Goal: Task Accomplishment & Management: Manage account settings

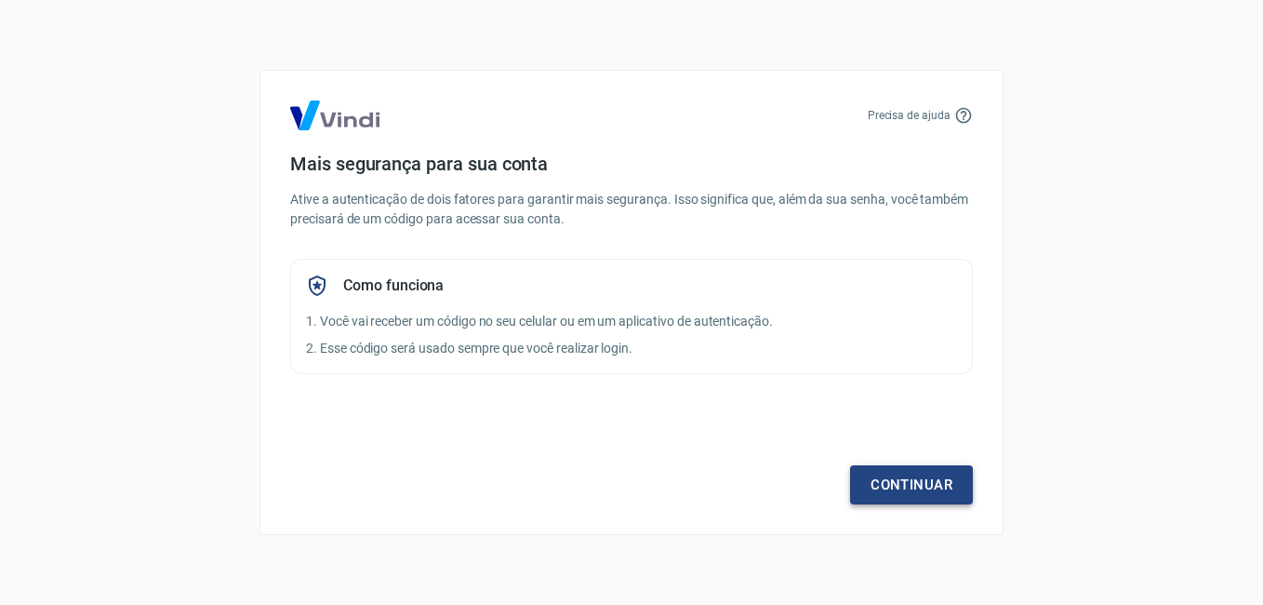
click at [904, 472] on link "Continuar" at bounding box center [911, 484] width 123 height 39
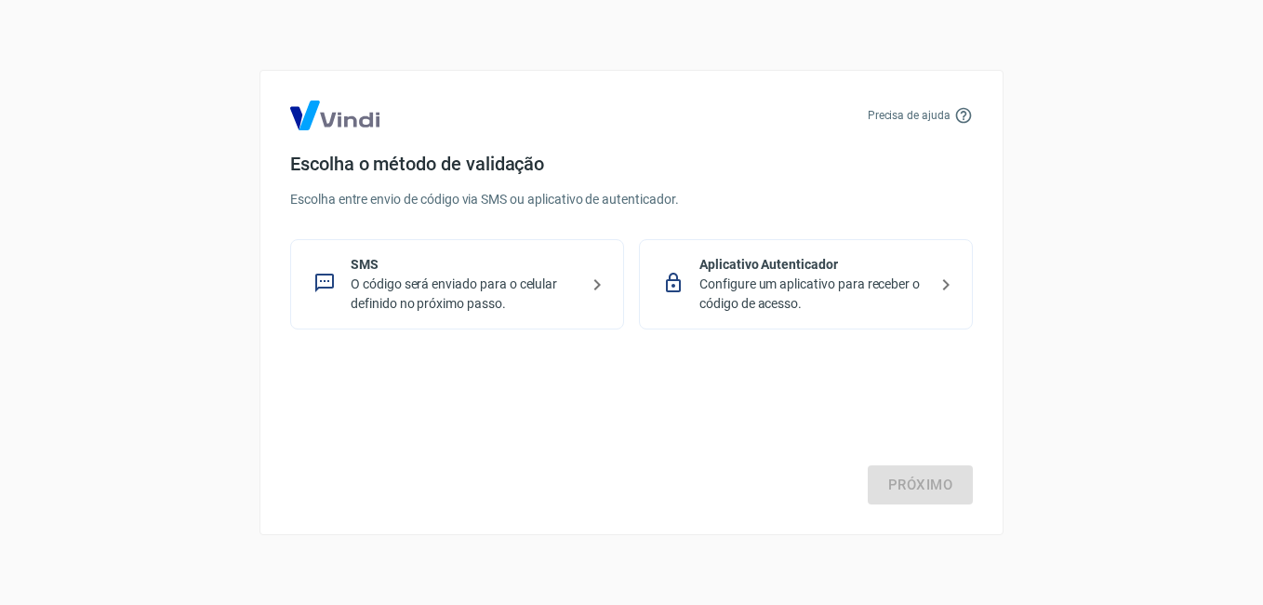
click at [480, 281] on p "O código será enviado para o celular definido no próximo passo." at bounding box center [465, 293] width 228 height 39
click at [891, 485] on link "Próximo" at bounding box center [920, 484] width 105 height 39
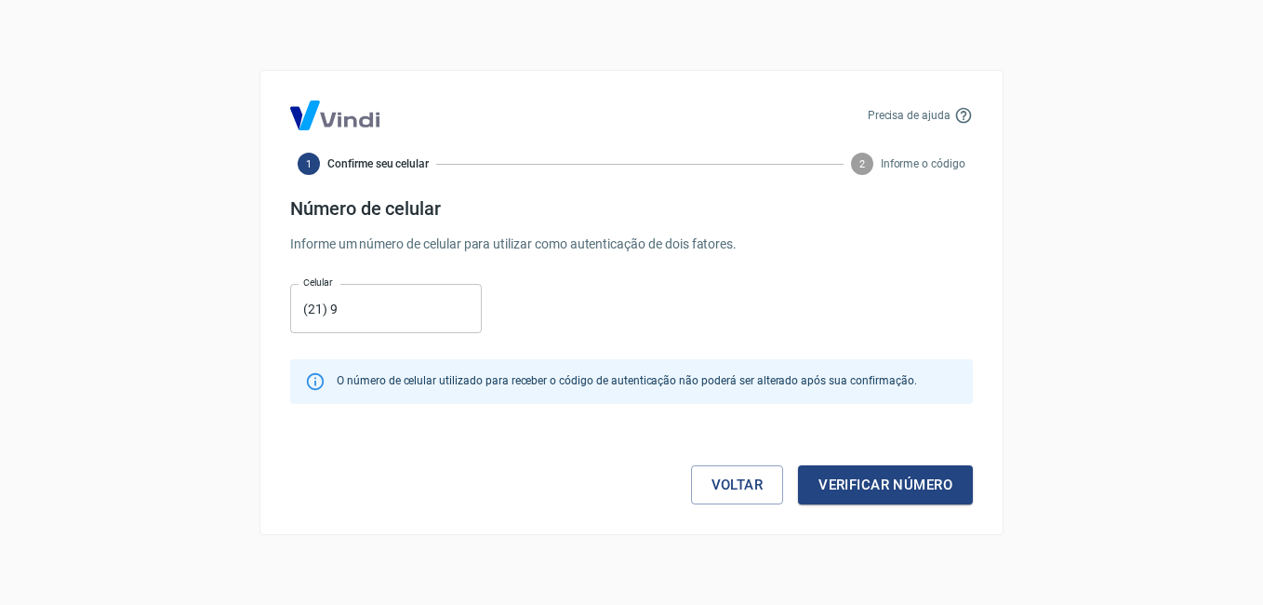
click at [362, 318] on input "(21) 9" at bounding box center [386, 308] width 192 height 49
type input "(21) 96729-0660"
click at [848, 480] on button "Verificar número" at bounding box center [885, 484] width 175 height 39
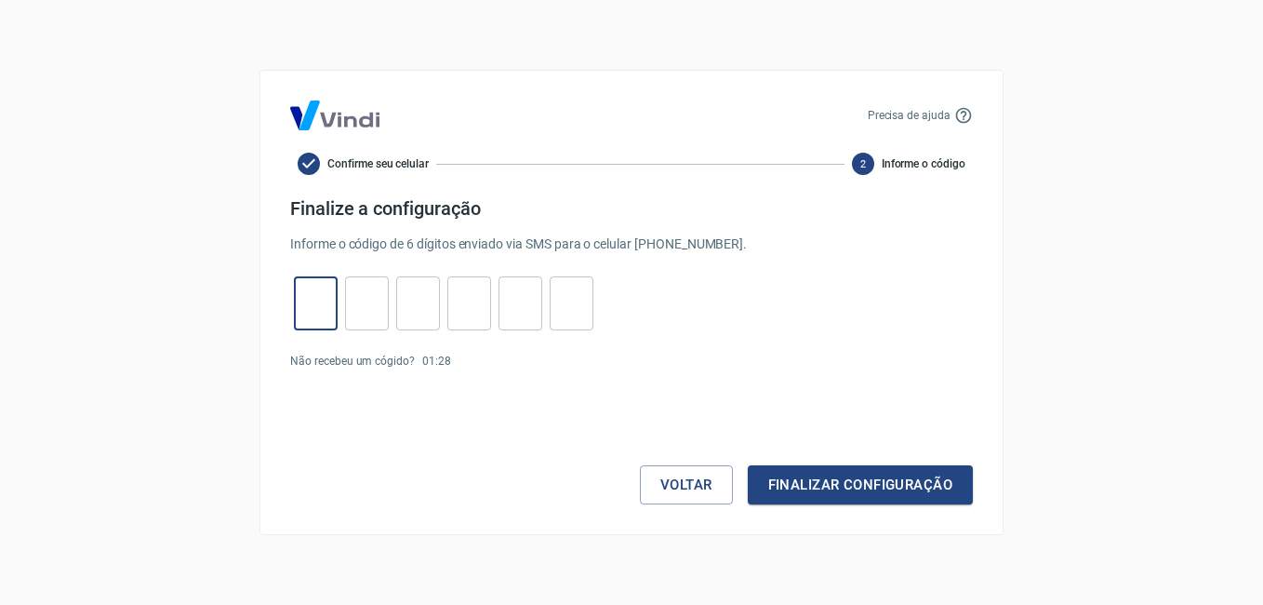
click at [323, 297] on input "tel" at bounding box center [316, 304] width 44 height 40
click at [315, 297] on input "tel" at bounding box center [316, 304] width 44 height 40
type input "6"
type input "3"
type input "2"
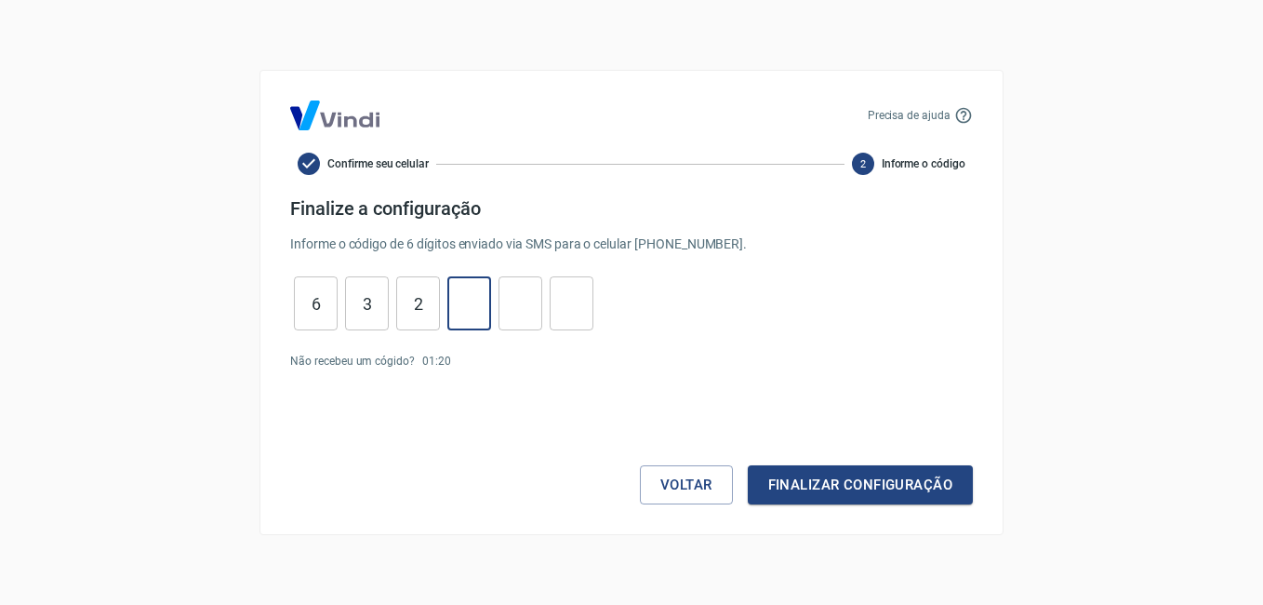
type input "2"
type input "8"
type input "1"
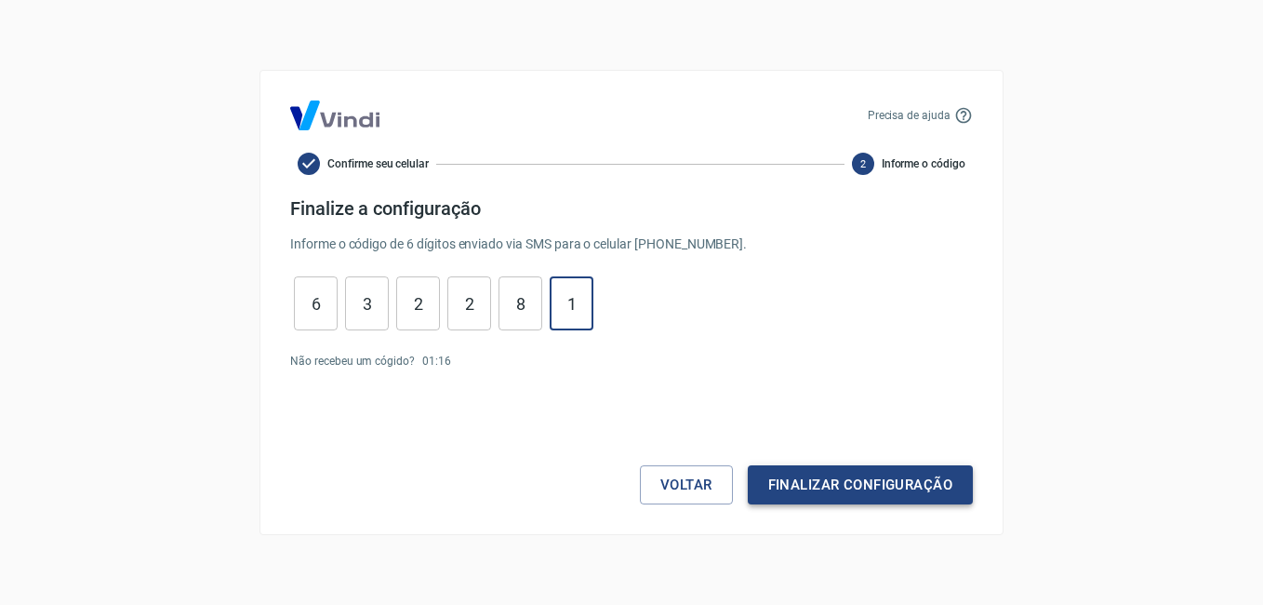
click at [860, 479] on button "Finalizar configuração" at bounding box center [860, 484] width 225 height 39
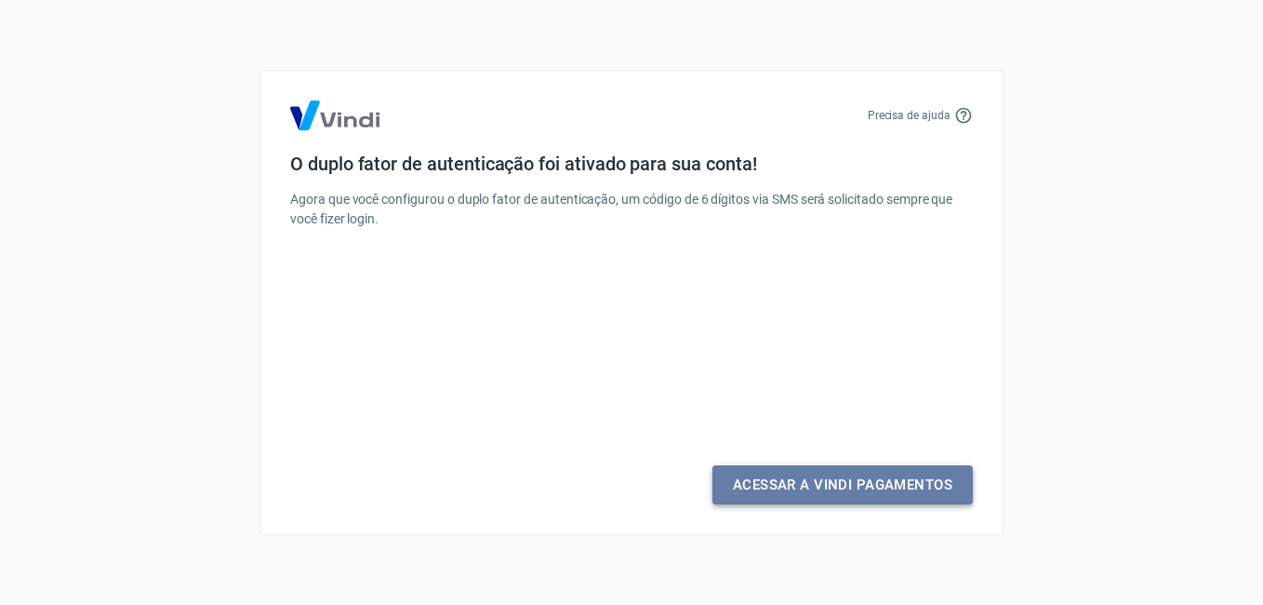
click at [848, 487] on link "Acessar a Vindi Pagamentos" at bounding box center [843, 484] width 260 height 39
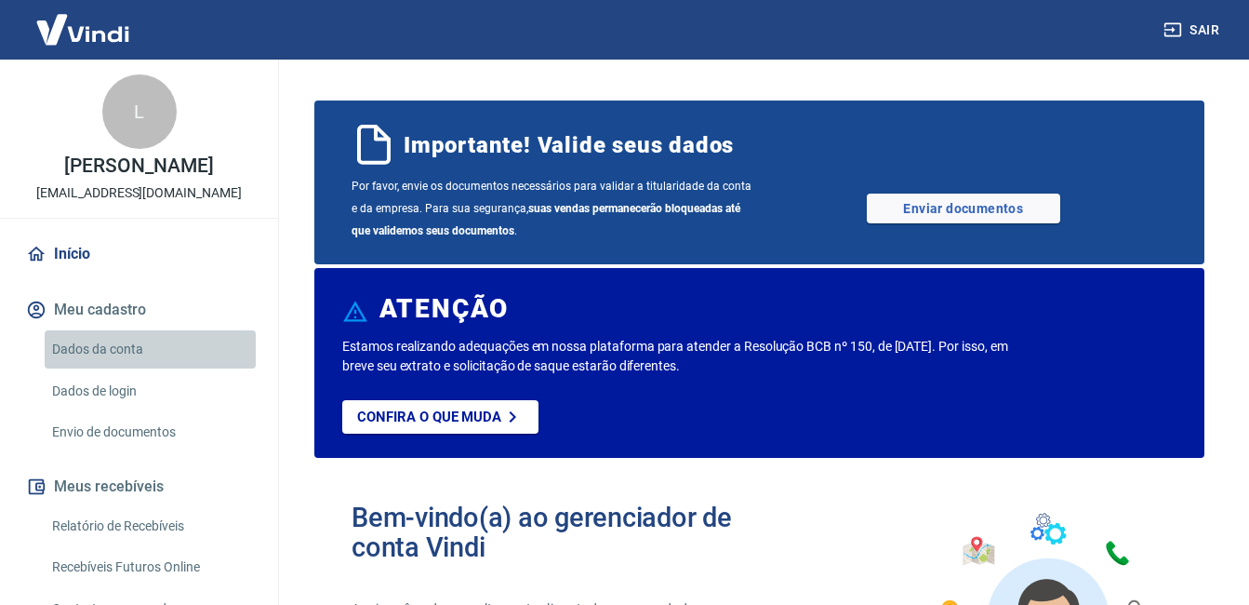
click at [179, 367] on link "Dados da conta" at bounding box center [150, 349] width 211 height 38
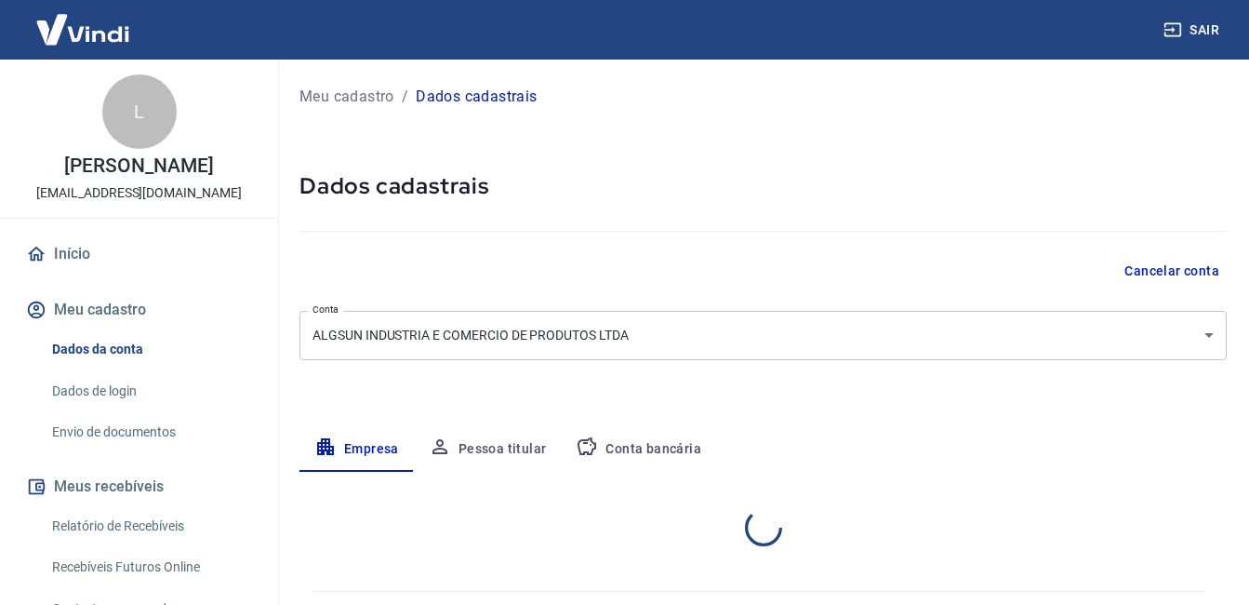
select select "RJ"
select select "business"
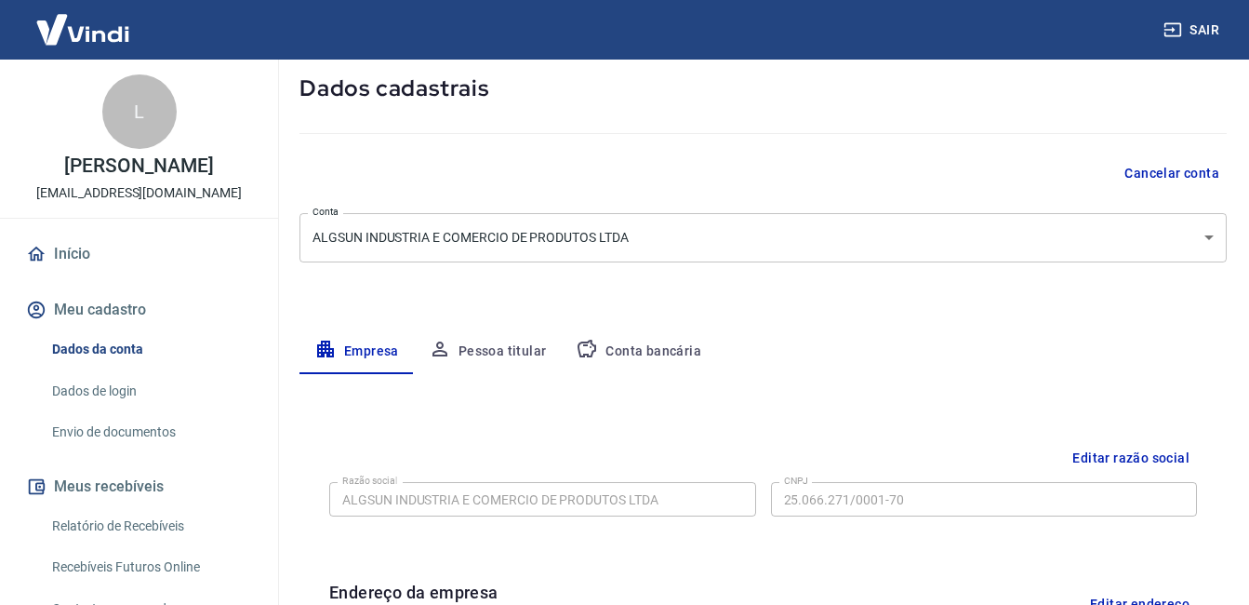
scroll to position [115, 0]
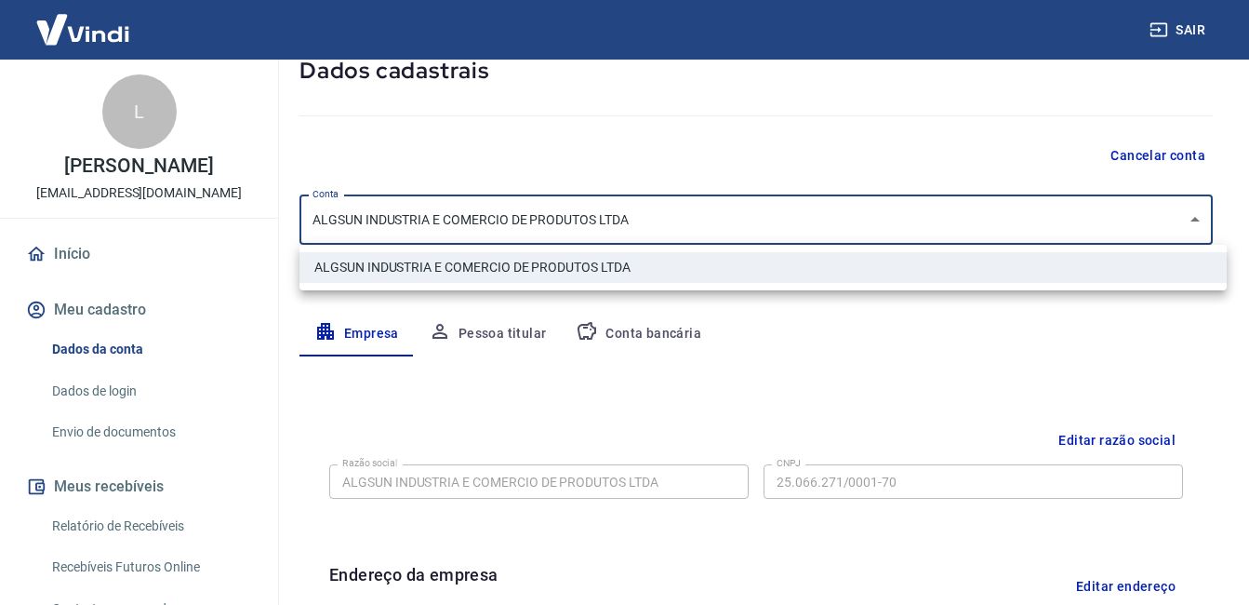
click at [1027, 218] on body "Sair L LUIZ ALBERTO CARDOSO SILVA marketing@algsun.com.br Início Meu cadastro D…" at bounding box center [624, 187] width 1249 height 605
click at [1027, 218] on div at bounding box center [631, 302] width 1263 height 605
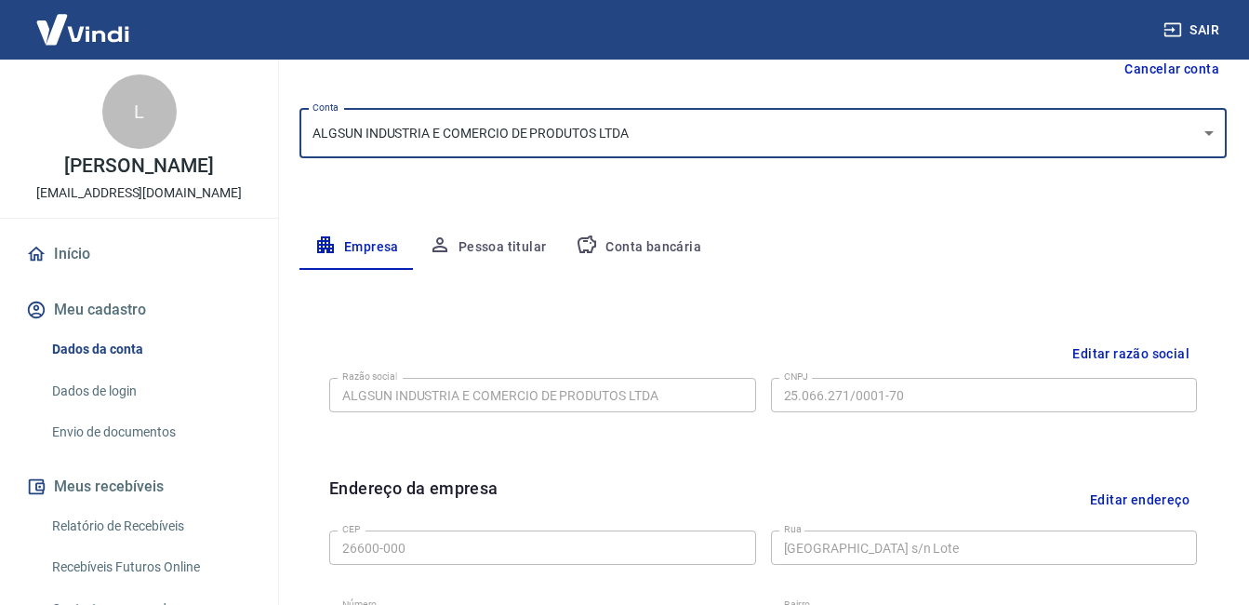
scroll to position [204, 0]
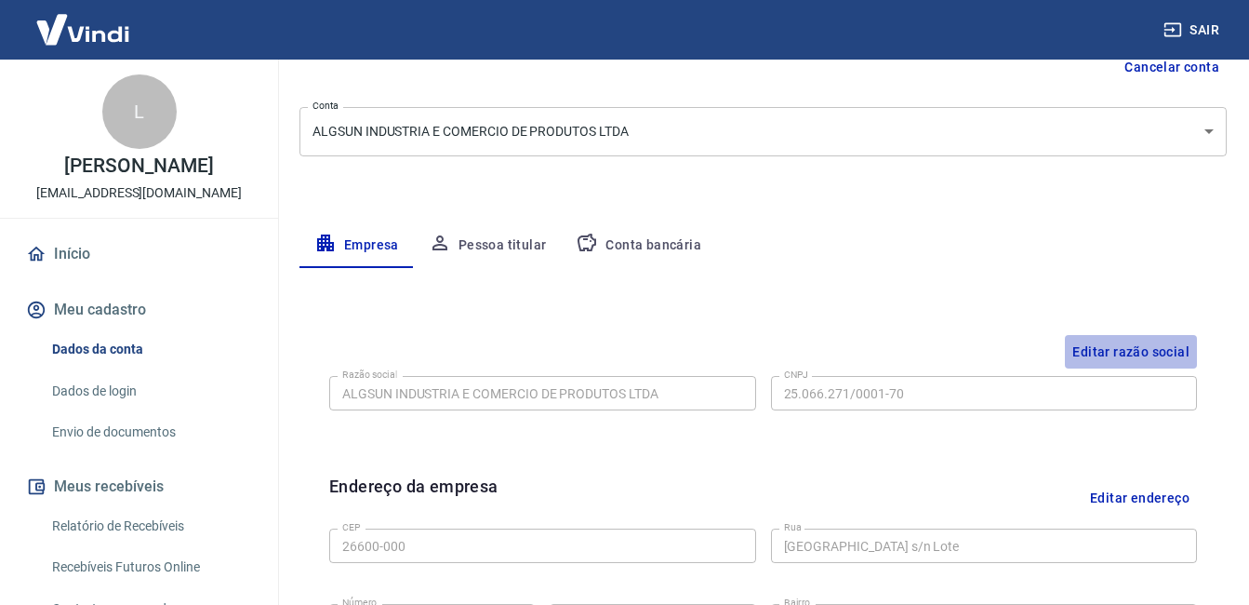
click at [1151, 349] on button "Editar razão social" at bounding box center [1131, 352] width 132 height 34
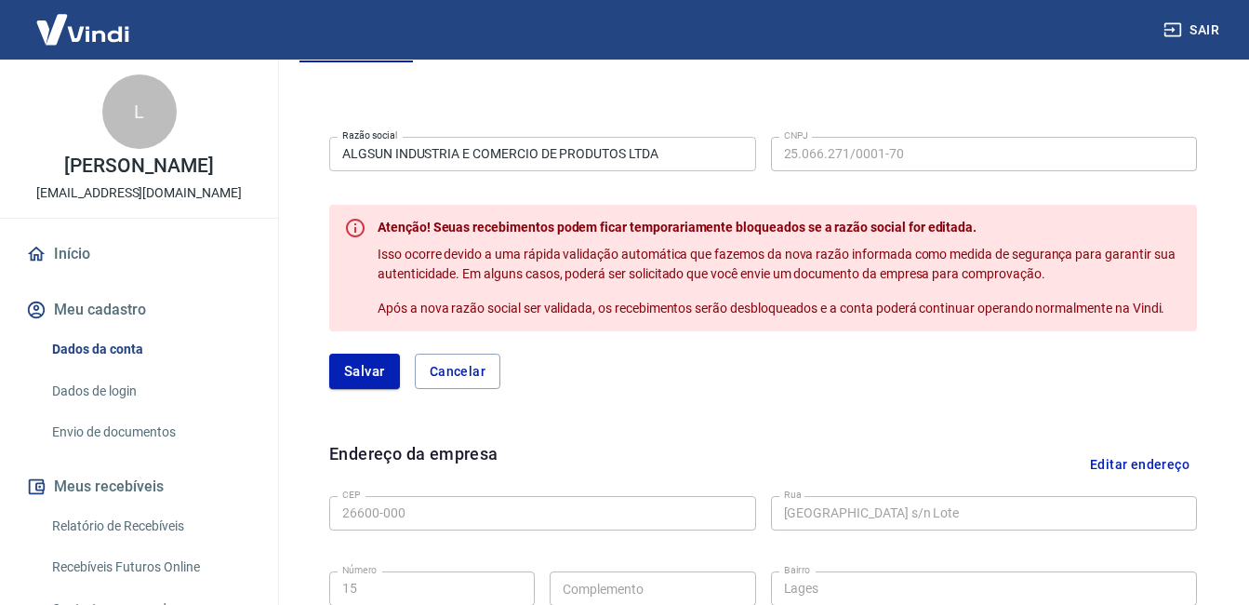
scroll to position [337, 0]
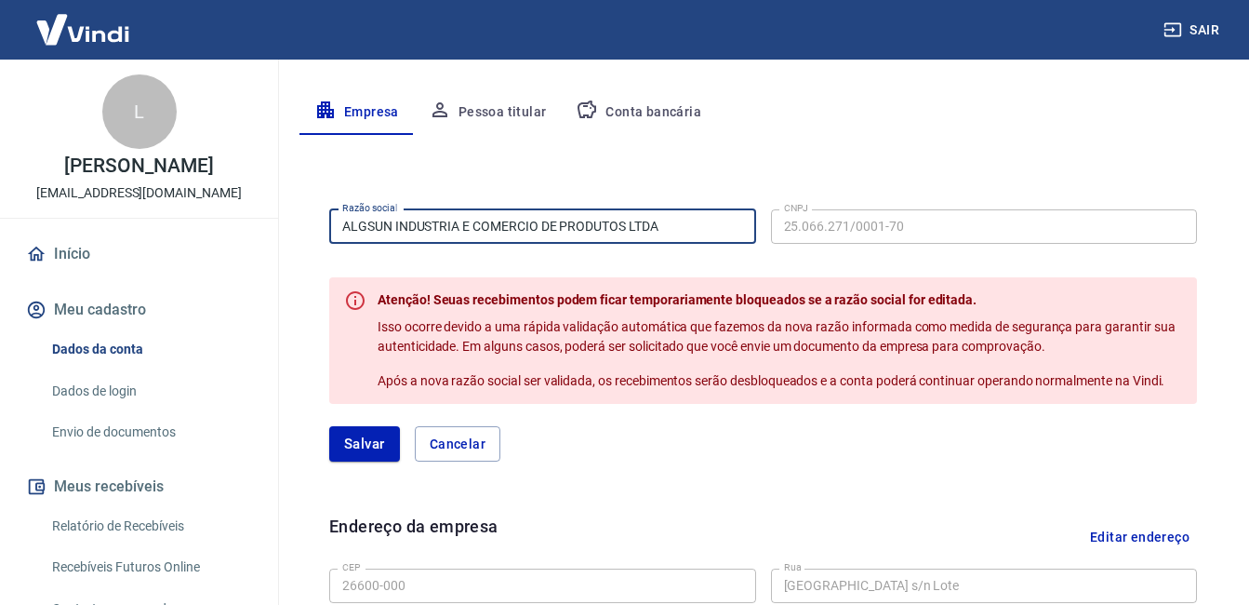
drag, startPoint x: 518, startPoint y: 232, endPoint x: 272, endPoint y: 224, distance: 246.6
type input "g"
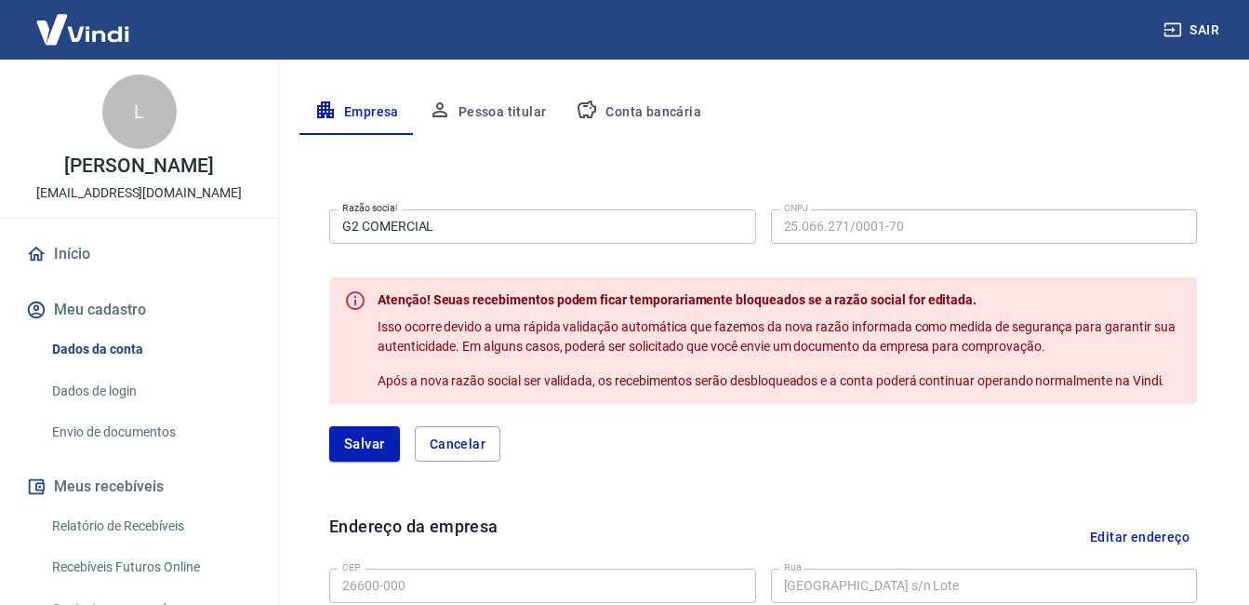
click at [767, 228] on div "Razão social G2 COMERCIAL Razão social CNPJ 25.066.271/0001-70 CNPJ" at bounding box center [763, 225] width 868 height 46
click at [484, 448] on button "Cancelar" at bounding box center [458, 443] width 86 height 35
type input "ALGSUN INDUSTRIA E COMERCIO DE PRODUTOS LTDA"
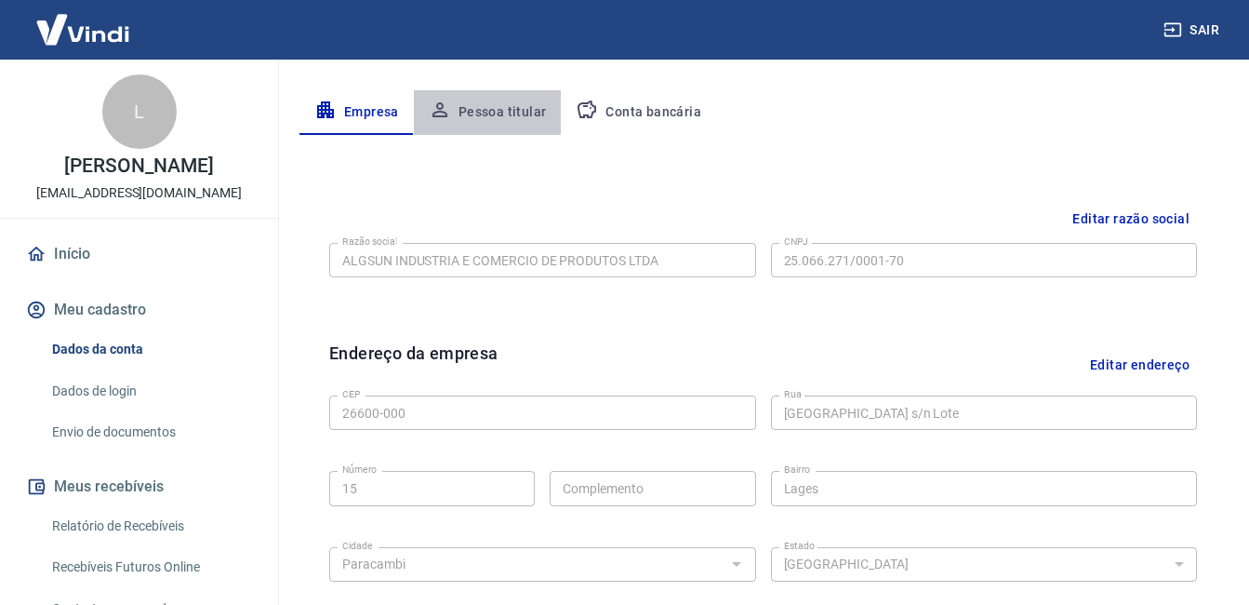
click at [499, 122] on button "Pessoa titular" at bounding box center [488, 112] width 148 height 45
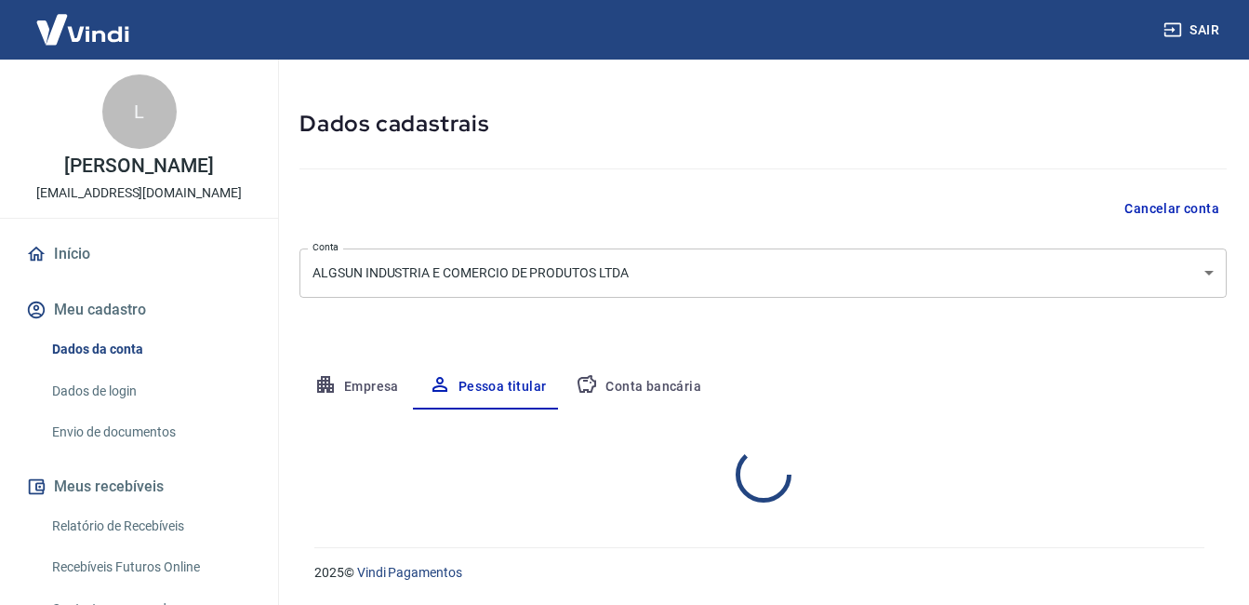
scroll to position [140, 0]
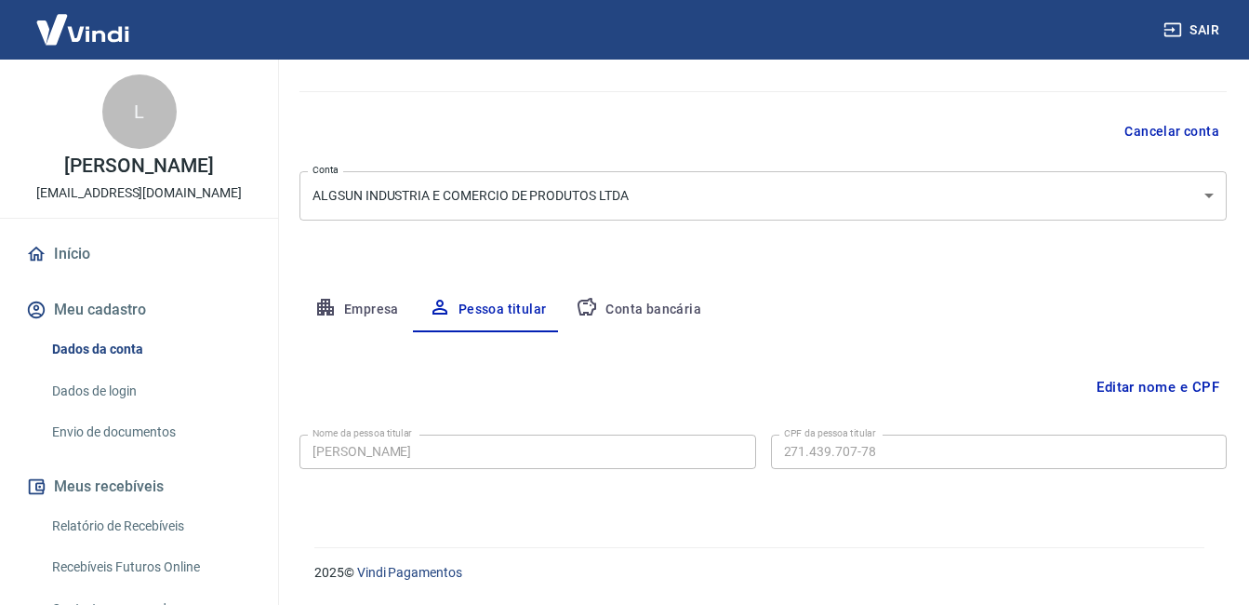
click at [1172, 382] on button "Editar nome e CPF" at bounding box center [1158, 386] width 138 height 35
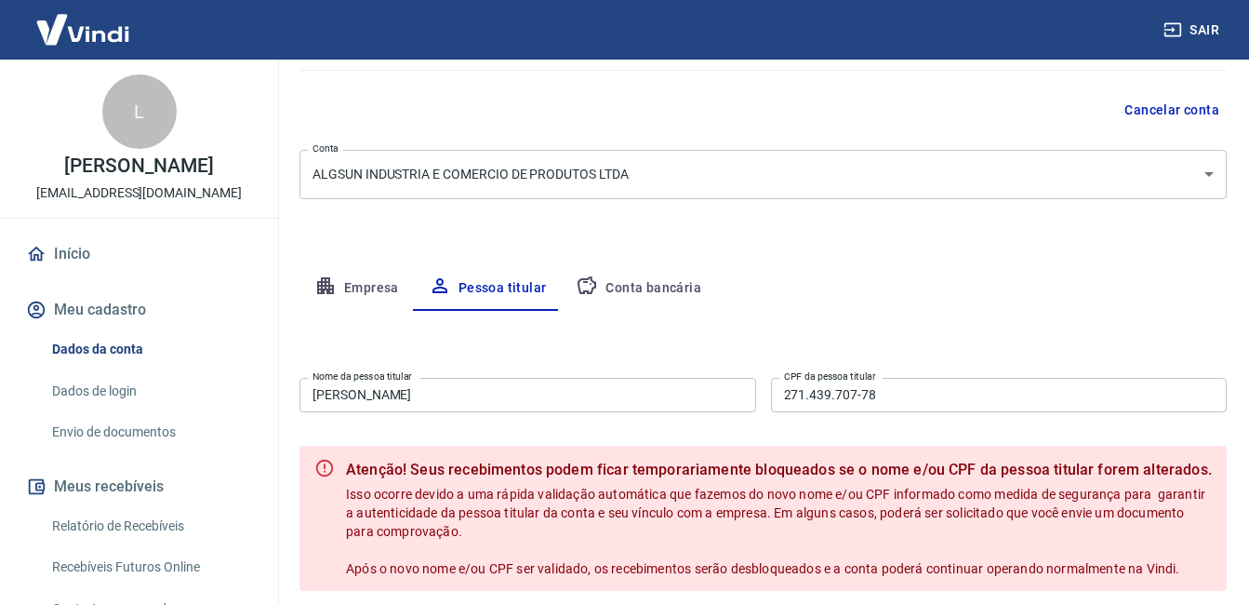
scroll to position [147, 0]
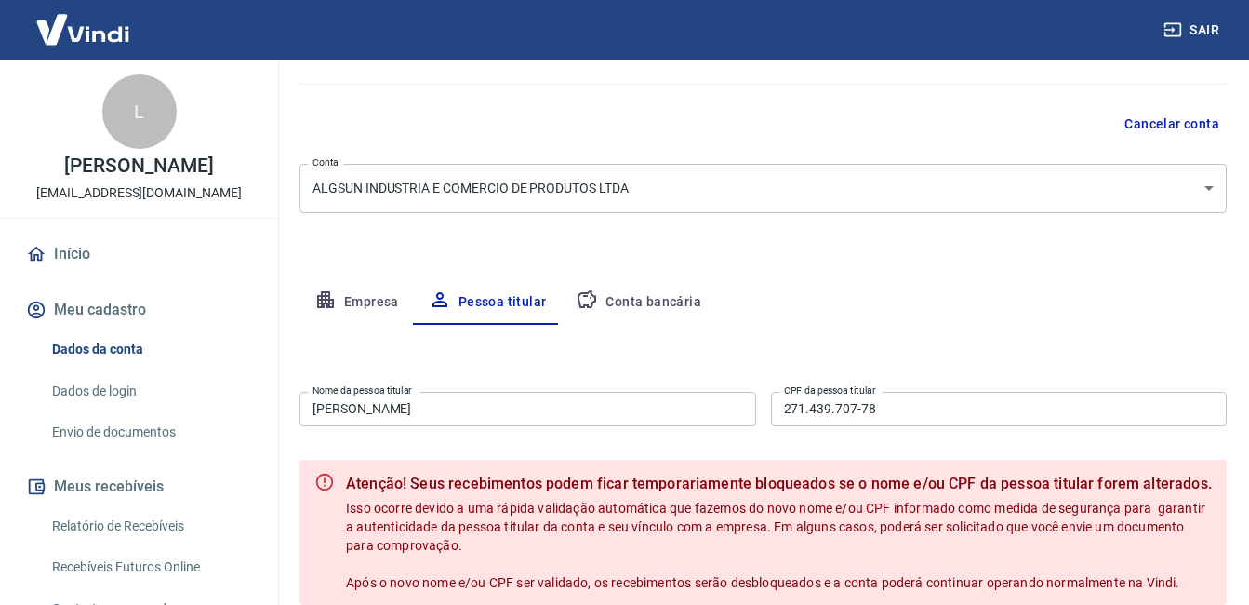
click at [383, 289] on button "Empresa" at bounding box center [357, 302] width 114 height 45
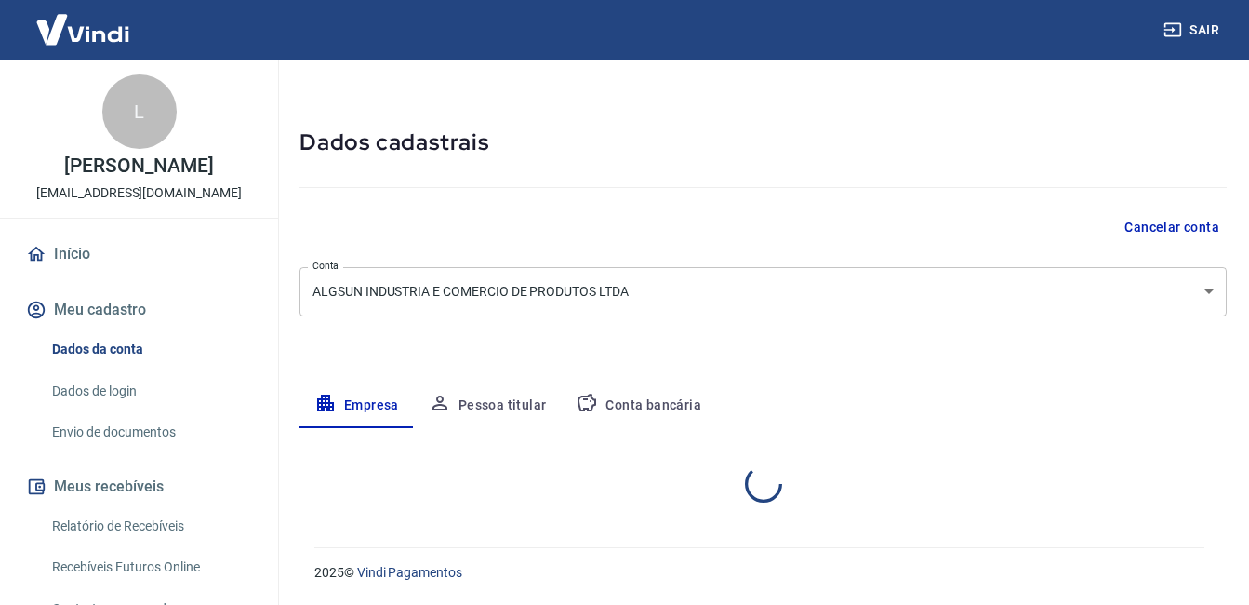
select select "RJ"
select select "business"
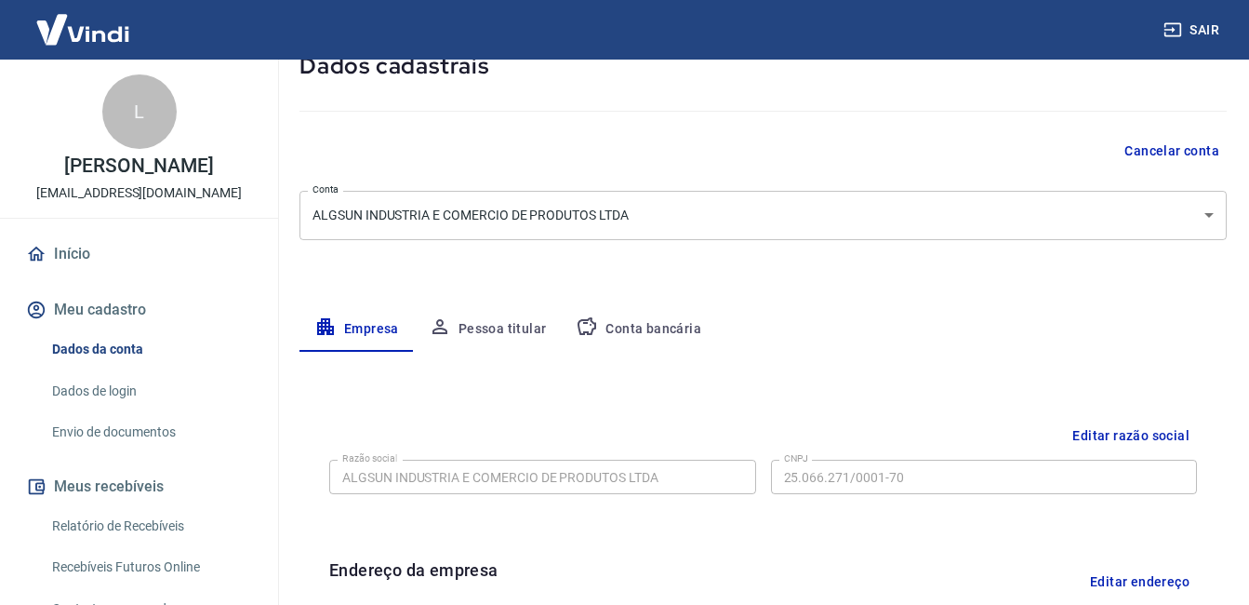
scroll to position [118, 0]
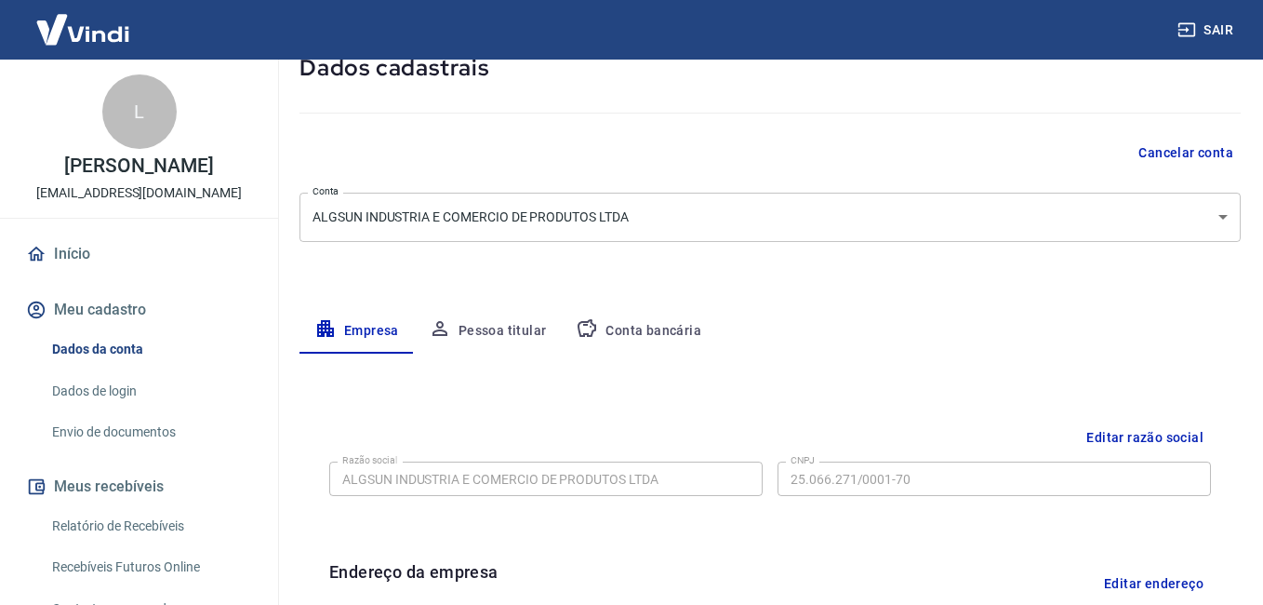
click at [1206, 210] on body "Sair L LUIZ ALBERTO CARDOSO SILVA marketing@algsun.com.br Início Meu cadastro D…" at bounding box center [631, 184] width 1263 height 605
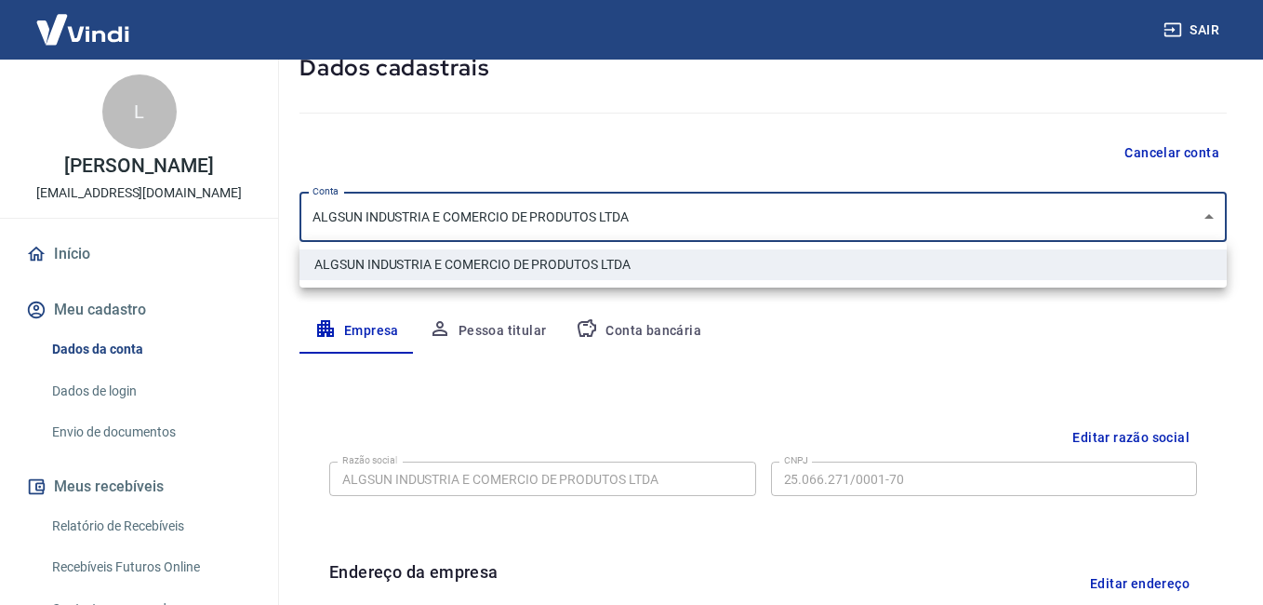
click at [1190, 147] on div at bounding box center [631, 302] width 1263 height 605
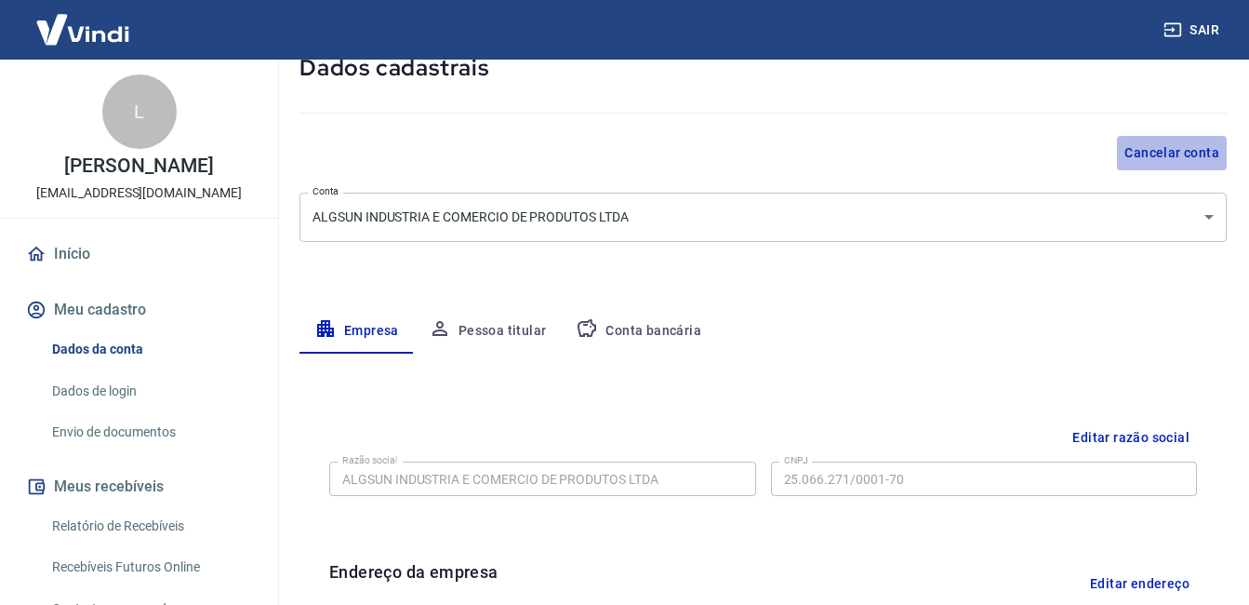
click at [1191, 151] on button "Cancelar conta" at bounding box center [1172, 153] width 110 height 34
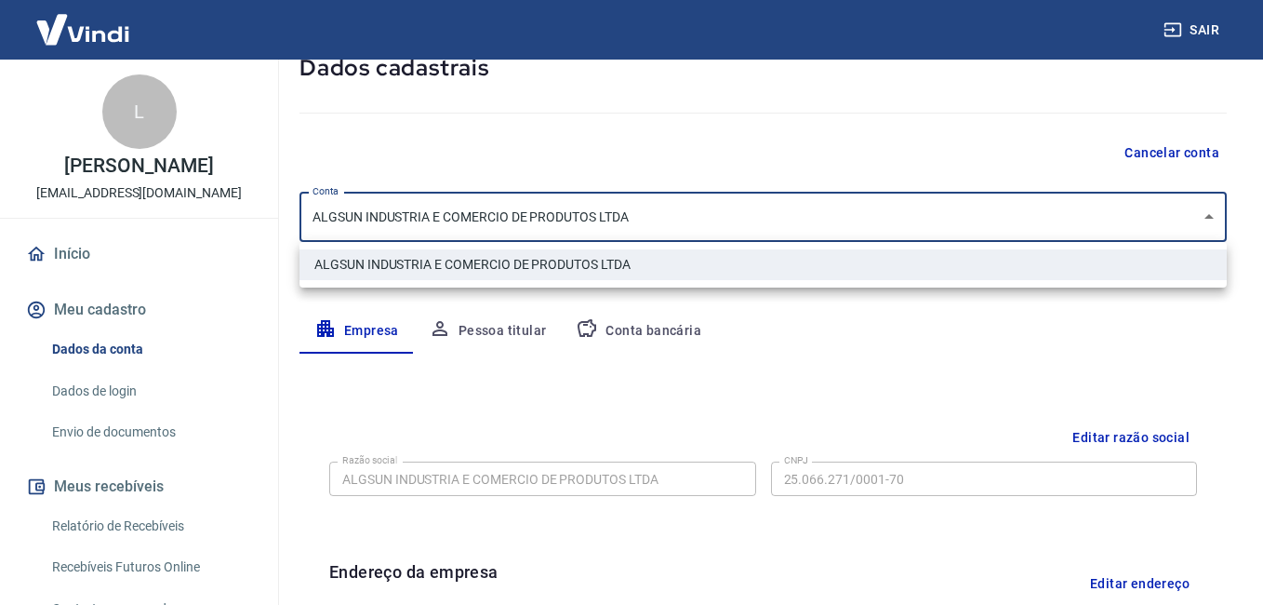
click at [993, 219] on body "Sair L LUIZ ALBERTO CARDOSO SILVA marketing@algsun.com.br Início Meu cadastro D…" at bounding box center [631, 184] width 1263 height 605
click at [844, 396] on div at bounding box center [631, 302] width 1263 height 605
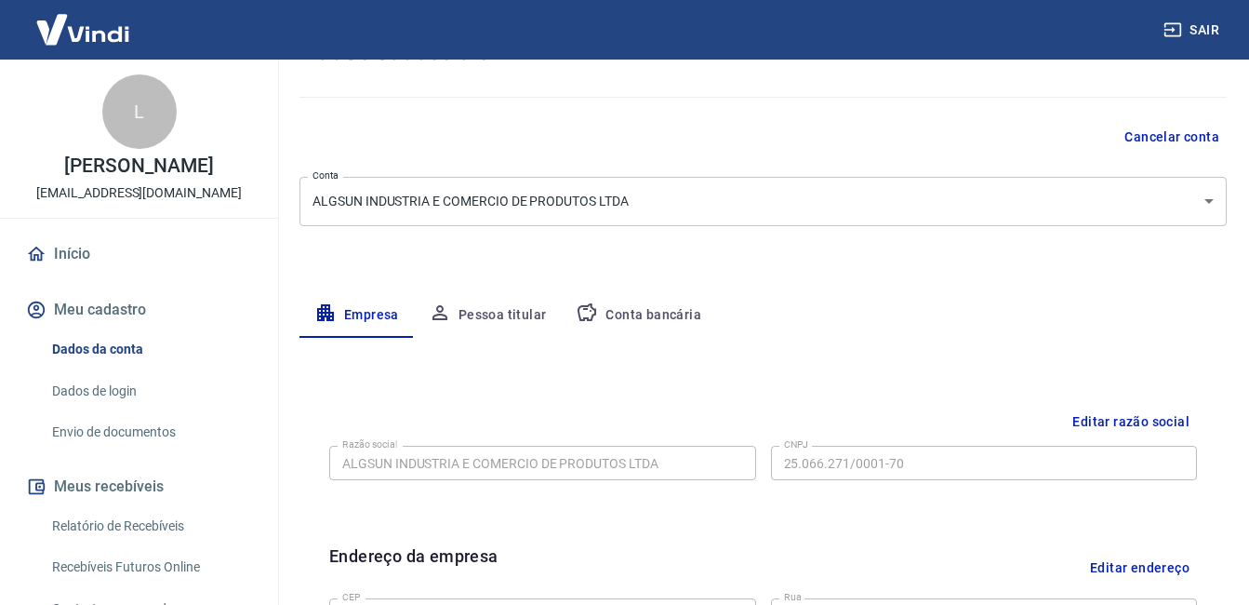
scroll to position [163, 0]
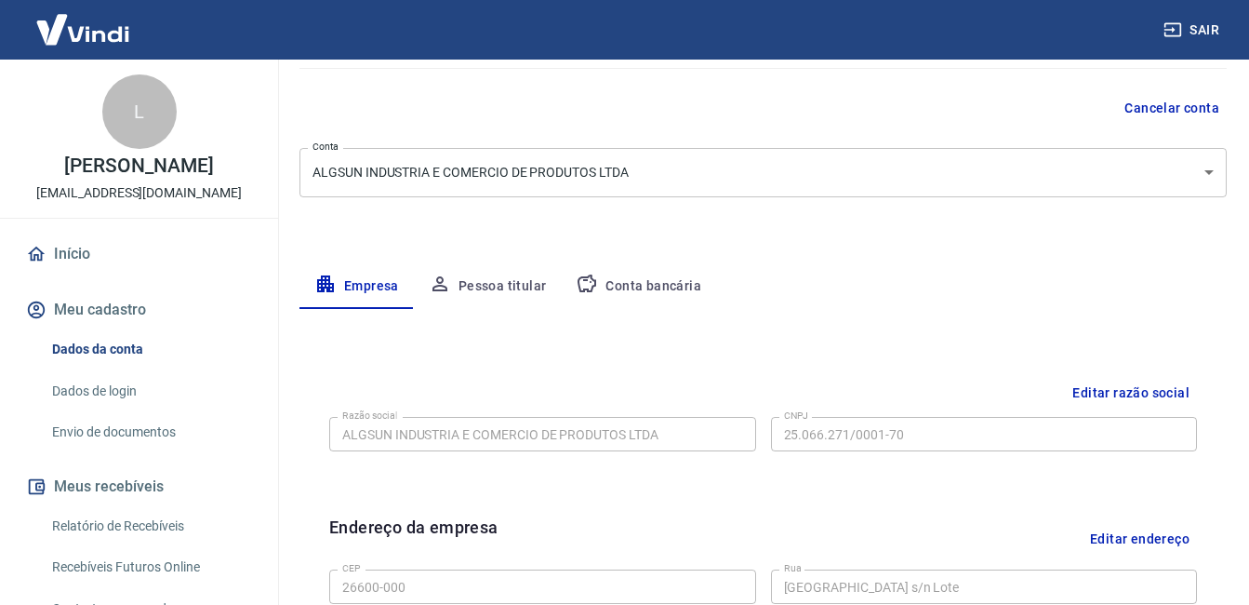
click at [153, 410] on link "Dados de login" at bounding box center [150, 391] width 211 height 38
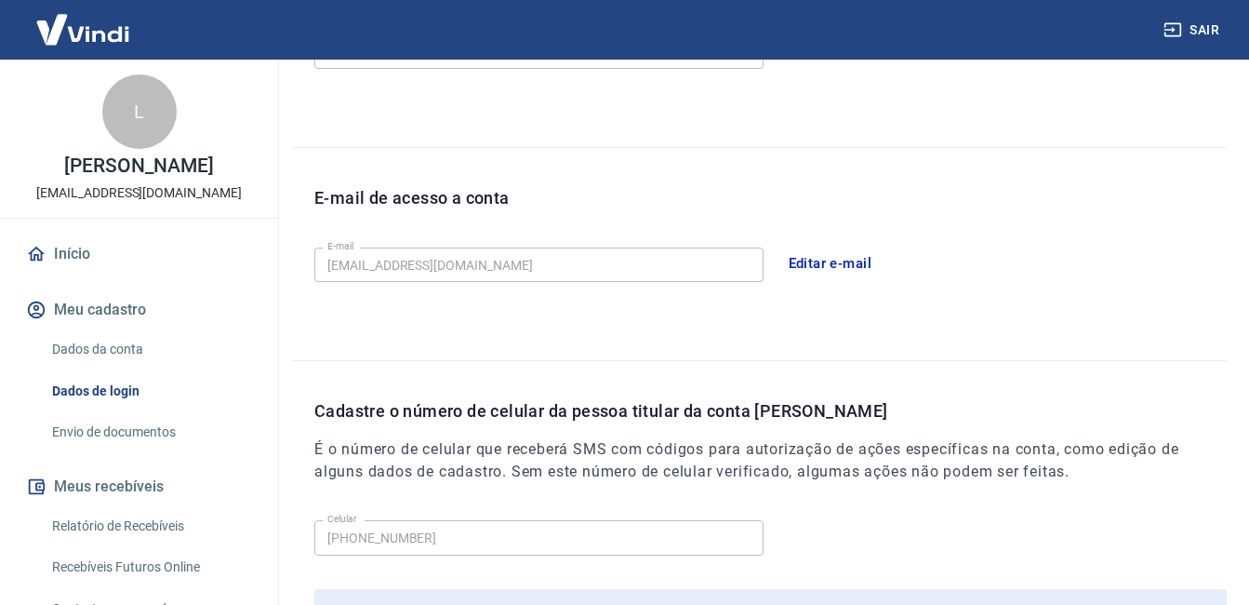
scroll to position [359, 0]
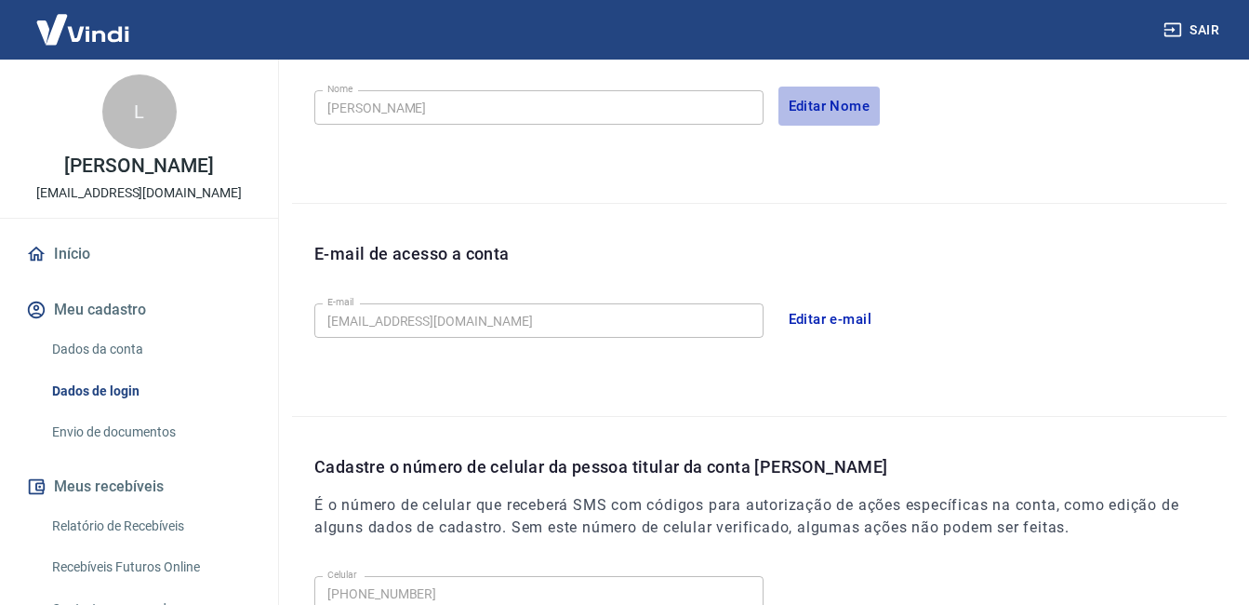
click at [847, 92] on button "Editar Nome" at bounding box center [830, 106] width 102 height 39
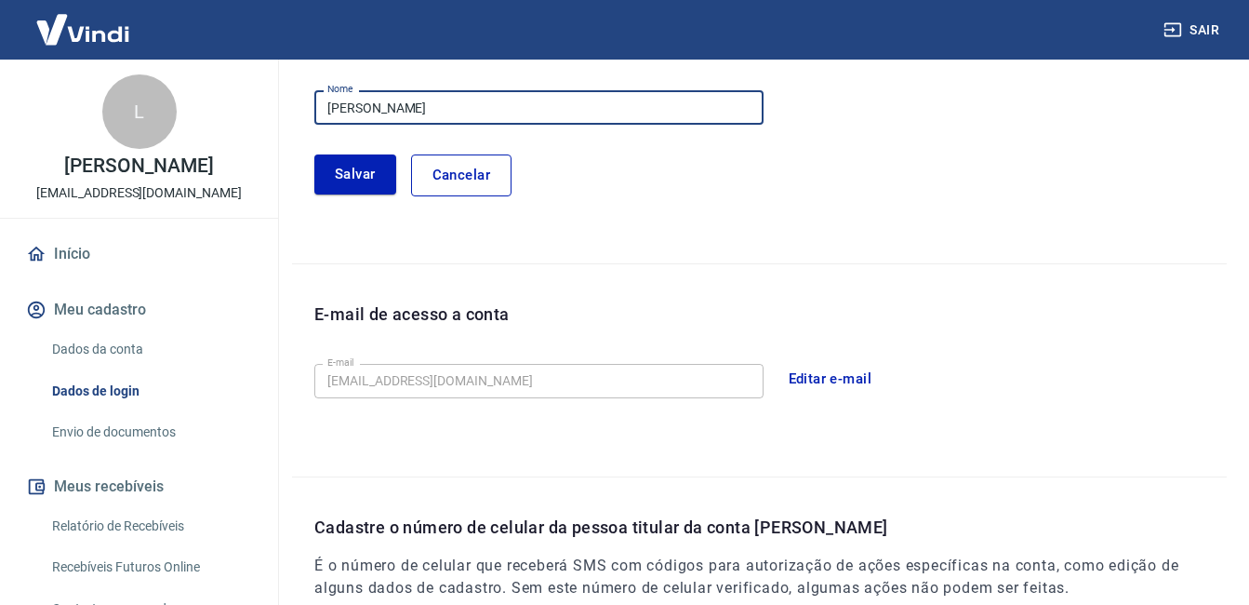
drag, startPoint x: 527, startPoint y: 112, endPoint x: 321, endPoint y: 124, distance: 205.9
click at [321, 124] on input "LUIZ ALBERTO CARDOSO SILVA" at bounding box center [538, 107] width 449 height 34
click at [449, 184] on button "Cancelar" at bounding box center [461, 174] width 100 height 41
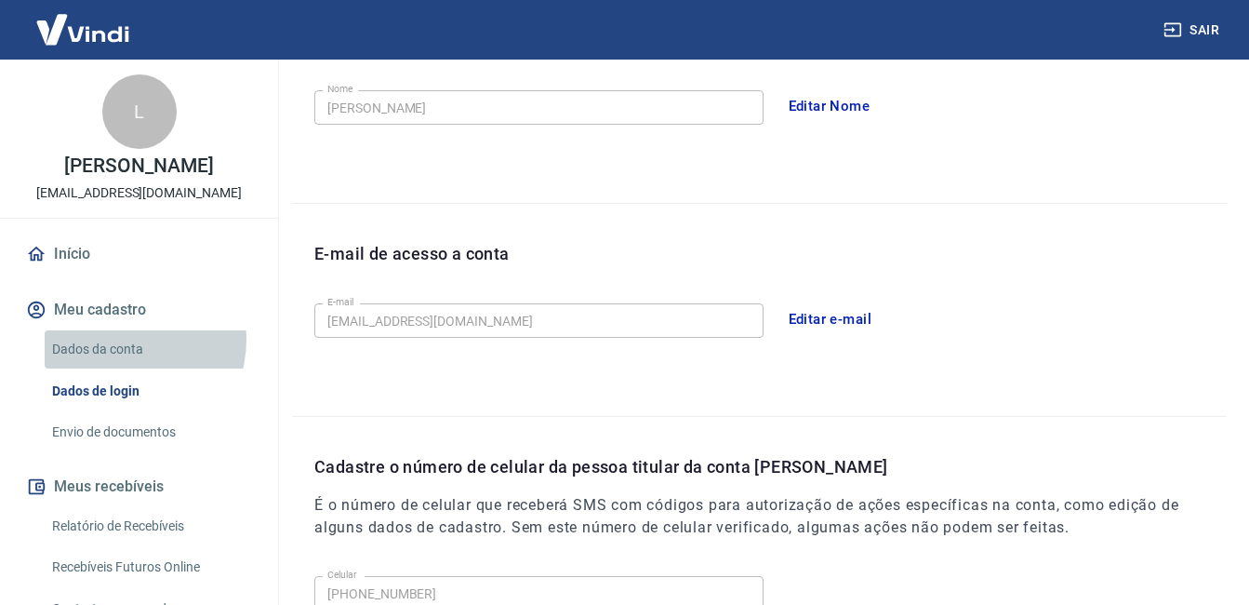
click at [123, 359] on link "Dados da conta" at bounding box center [150, 349] width 211 height 38
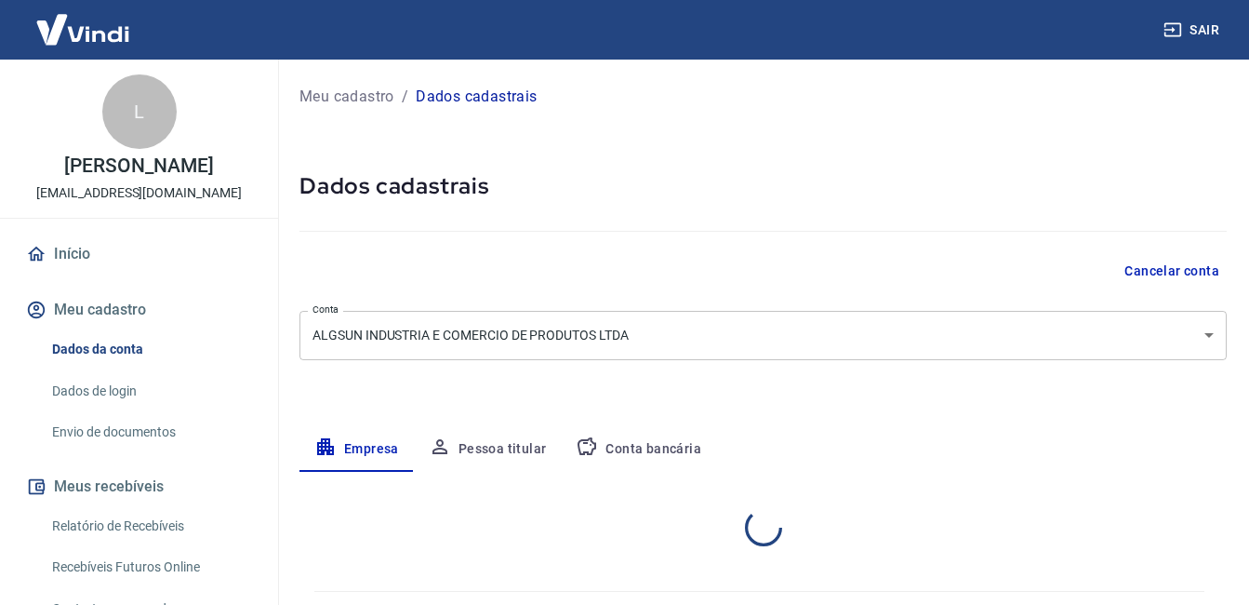
select select "RJ"
select select "business"
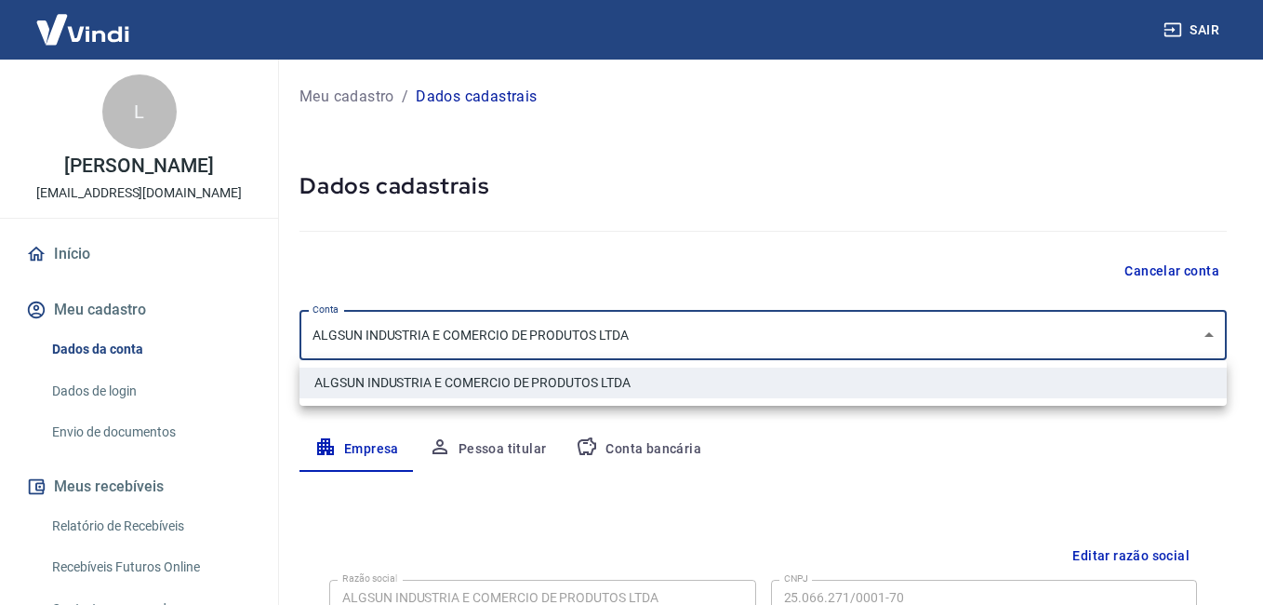
click at [776, 327] on body "Sair L LUIZ ALBERTO CARDOSO SILVA marketing@algsun.com.br Início Meu cadastro D…" at bounding box center [631, 302] width 1263 height 605
click at [732, 212] on div at bounding box center [631, 302] width 1263 height 605
